Goal: Task Accomplishment & Management: Manage account settings

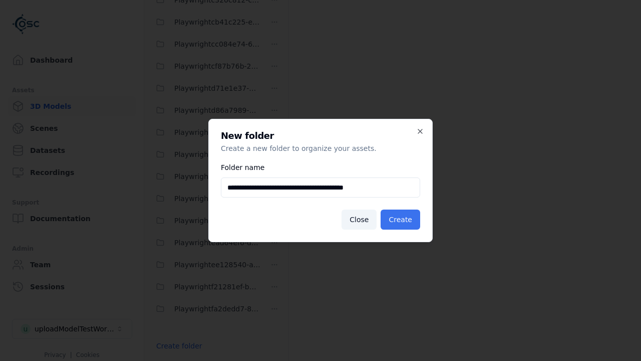
type input "**********"
click at [402, 220] on button "Create" at bounding box center [401, 219] width 40 height 20
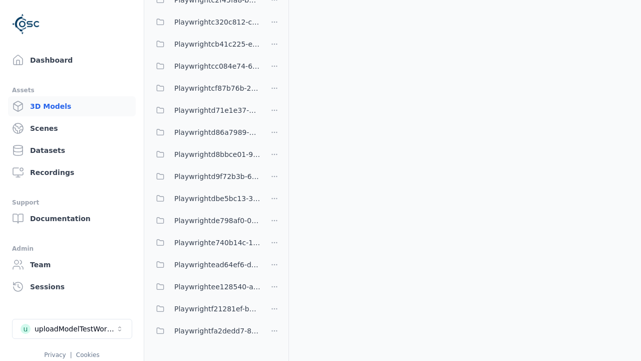
scroll to position [790, 0]
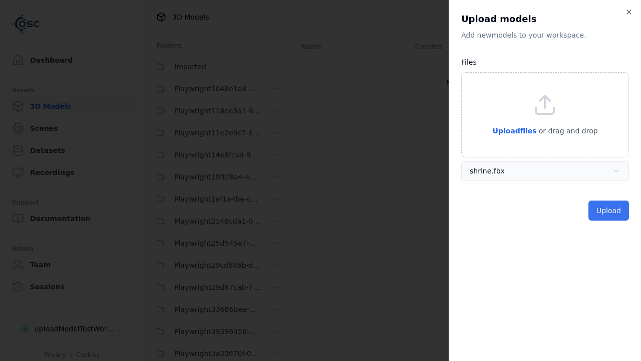
click at [610, 210] on button "Upload" at bounding box center [609, 210] width 41 height 20
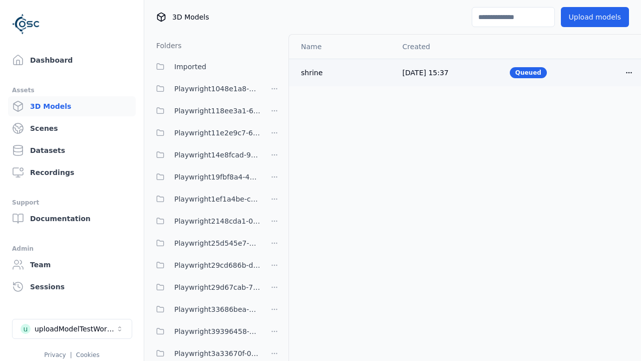
click at [629, 72] on html "Support Dashboard Assets 3D Models Scenes Datasets Recordings Support Documenta…" at bounding box center [320, 180] width 641 height 361
click at [607, 111] on div "Delete" at bounding box center [607, 111] width 59 height 16
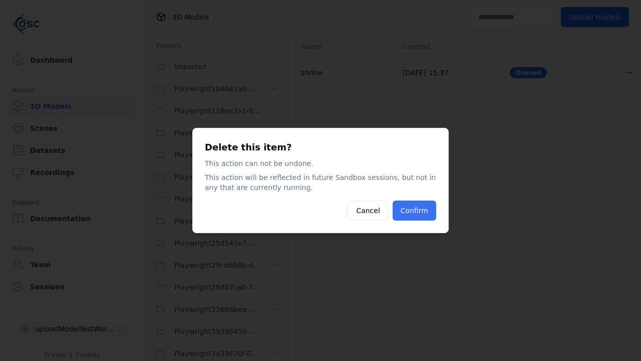
click at [415, 210] on button "Confirm" at bounding box center [415, 210] width 44 height 20
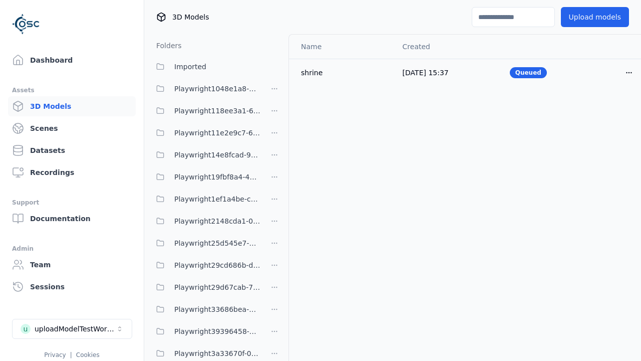
click at [275, 180] on html "Support Dashboard Assets 3D Models Scenes Datasets Recordings Support Documenta…" at bounding box center [320, 180] width 641 height 361
